Goal: Task Accomplishment & Management: Use online tool/utility

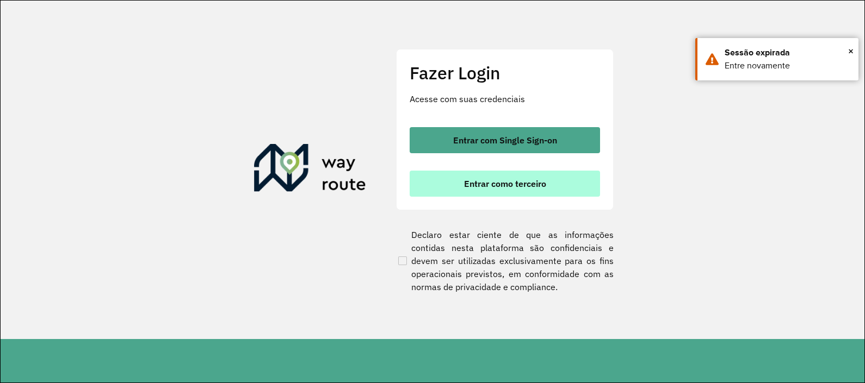
drag, startPoint x: 0, startPoint y: 0, endPoint x: 536, endPoint y: 180, distance: 565.1
click at [537, 180] on span "Entrar como terceiro" at bounding box center [505, 184] width 82 height 9
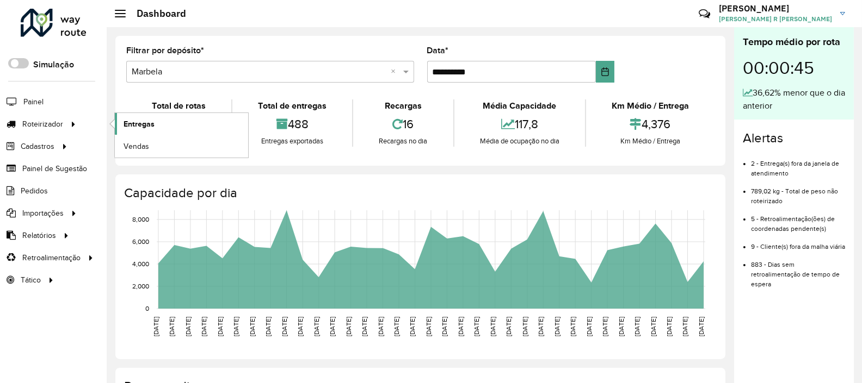
click at [144, 120] on span "Entregas" at bounding box center [138, 124] width 31 height 11
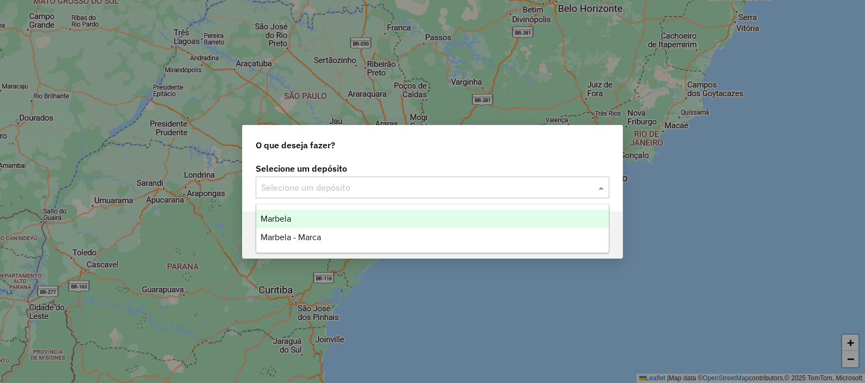
click at [326, 184] on input "text" at bounding box center [421, 188] width 321 height 13
click at [288, 219] on span "Marbela" at bounding box center [276, 218] width 30 height 9
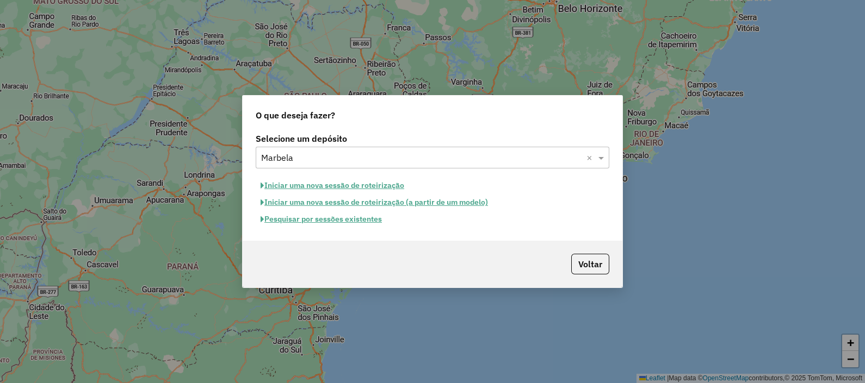
click at [358, 223] on button "Pesquisar por sessões existentes" at bounding box center [321, 219] width 131 height 17
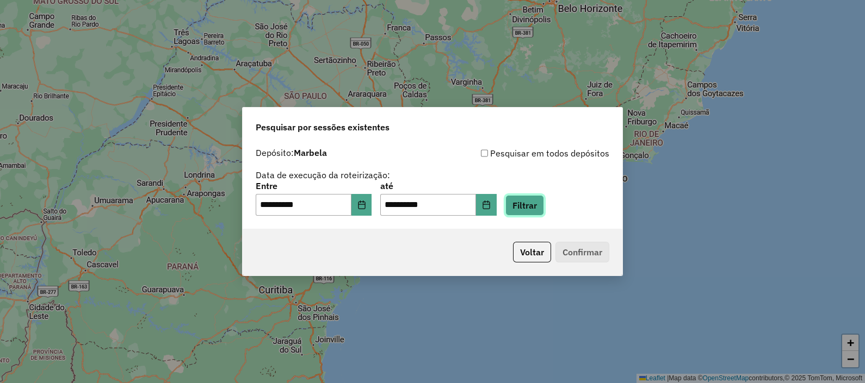
click at [538, 203] on button "Filtrar" at bounding box center [524, 205] width 39 height 21
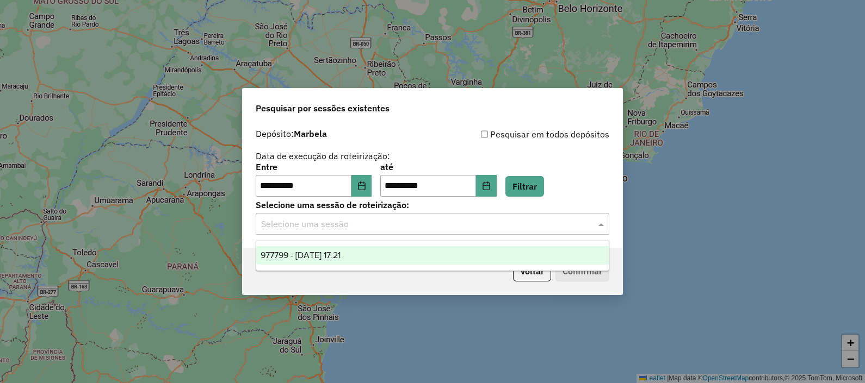
click at [388, 226] on input "text" at bounding box center [421, 224] width 321 height 13
click at [341, 251] on span "977799 - 12/08/2025 17:21" at bounding box center [301, 255] width 80 height 9
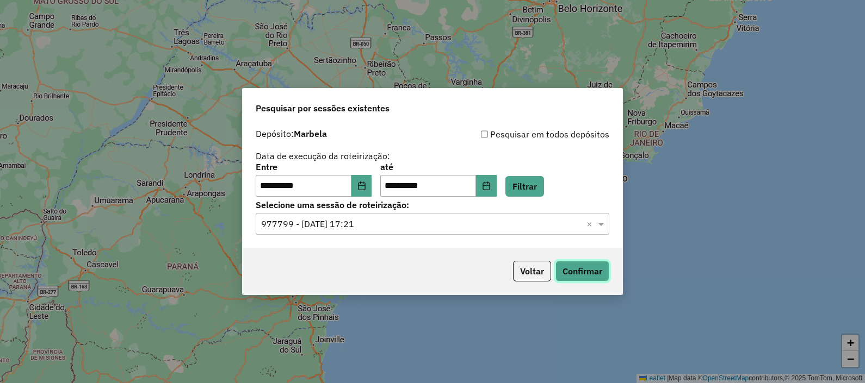
click at [584, 264] on button "Confirmar" at bounding box center [582, 271] width 54 height 21
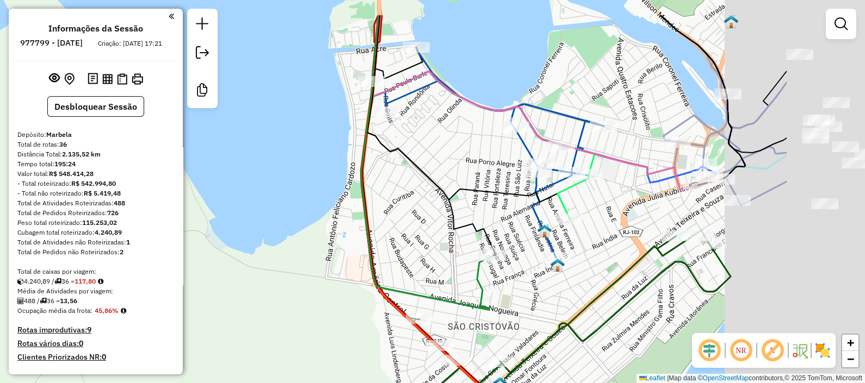
drag, startPoint x: 628, startPoint y: 160, endPoint x: 448, endPoint y: 213, distance: 188.0
click at [455, 213] on div "Janela de atendimento Grade de atendimento Capacidade Transportadoras Veículos …" at bounding box center [432, 191] width 865 height 383
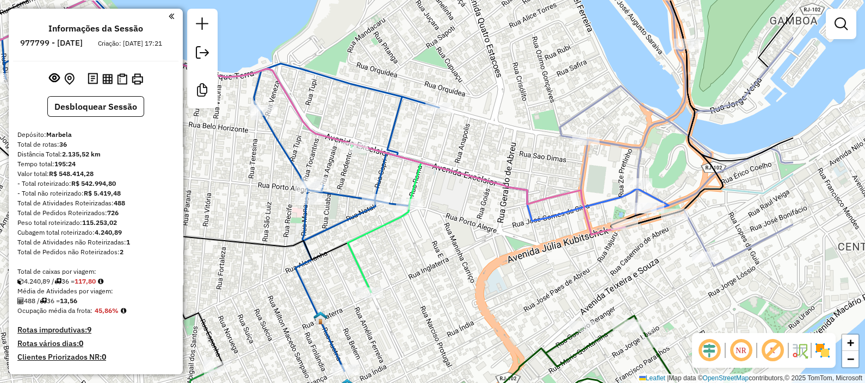
drag, startPoint x: 645, startPoint y: 175, endPoint x: 497, endPoint y: 208, distance: 152.2
click at [497, 208] on div "Janela de atendimento Grade de atendimento Capacidade Transportadoras Veículos …" at bounding box center [432, 191] width 865 height 383
